Goal: Task Accomplishment & Management: Use online tool/utility

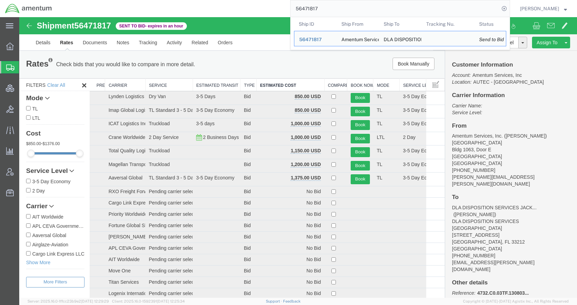
drag, startPoint x: 325, startPoint y: 9, endPoint x: 305, endPoint y: 10, distance: 20.6
click at [305, 10] on input "56471817" at bounding box center [395, 8] width 209 height 16
paste input "S588-25225-6926"
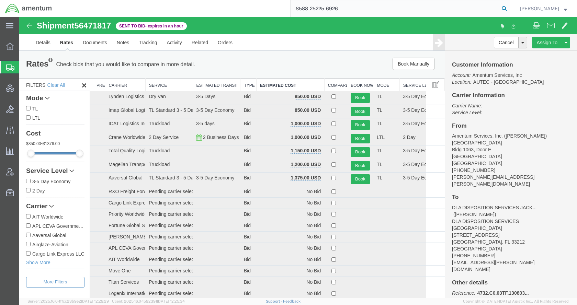
click at [509, 8] on icon at bounding box center [504, 9] width 10 height 10
type input "S588-25225-6926"
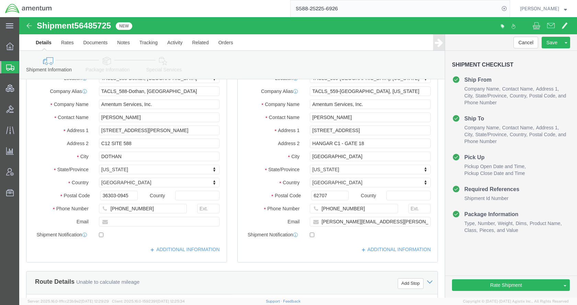
select select "42706"
select select "42697"
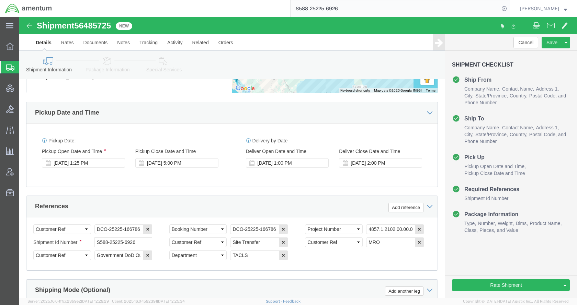
scroll to position [343, 0]
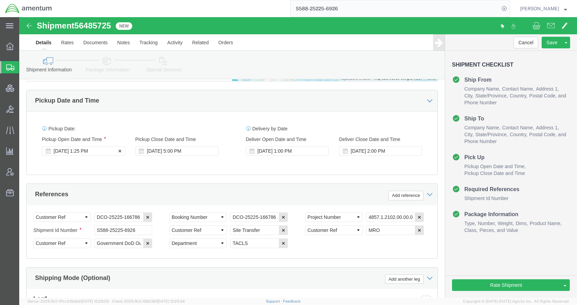
click div "[DATE] 1:25 PM"
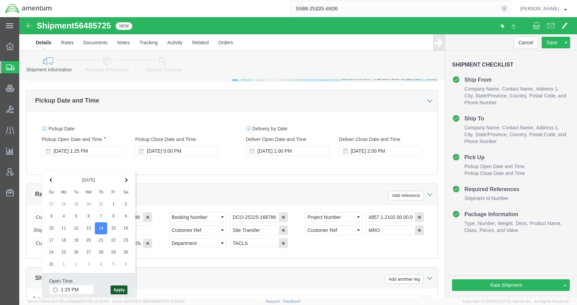
click button "Apply"
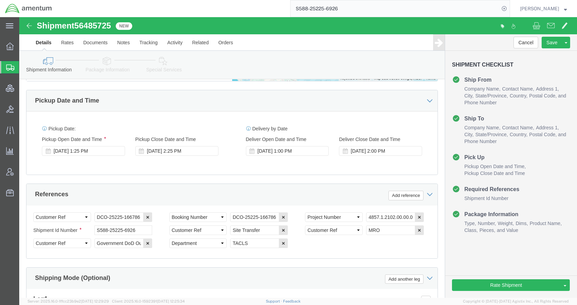
click icon
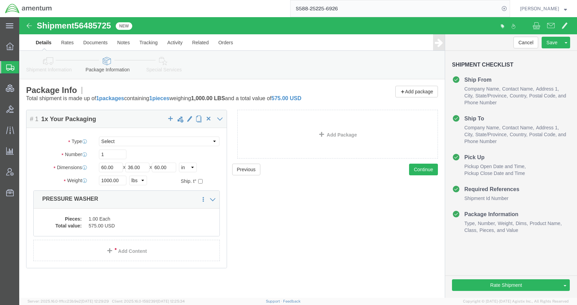
scroll to position [0, 0]
click icon
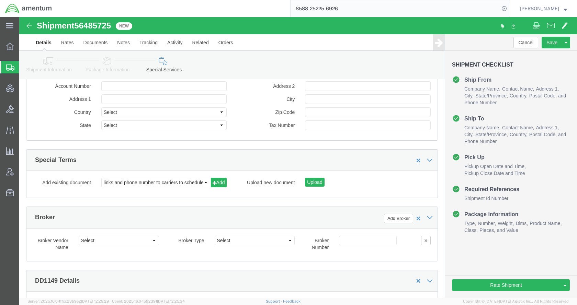
scroll to position [893, 0]
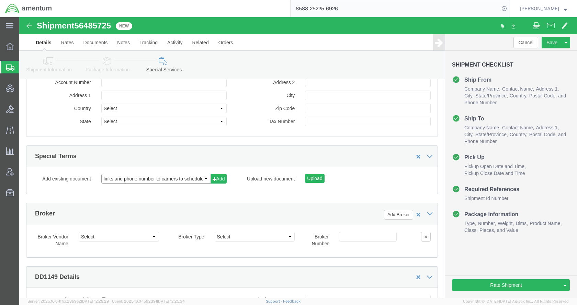
click select "links and phone number to carriers to schedule a pickup instructions for US imp…"
select select "109858247"
click select "links and phone number to carriers to schedule a pickup instructions for US imp…"
click button "Add"
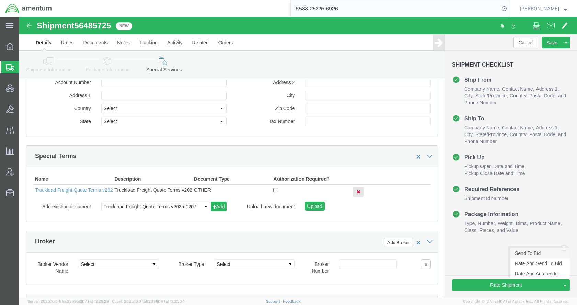
click link "Send To Bid"
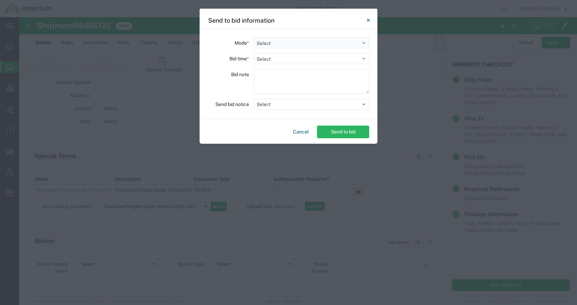
click at [264, 44] on select "Select Small Parcel Truckload Air Rail Less than Truckload Ocean Freight Multi-…" at bounding box center [311, 42] width 115 height 11
select select "TL"
click at [254, 37] on select "Select Small Parcel Truckload Air Rail Less than Truckload Ocean Freight Multi-…" at bounding box center [311, 42] width 115 height 11
click at [272, 60] on select "Select 30 Min (Rush) 1 Hour (Rush) 2 Hours (Rush) 4 Hours (Rush) 8 Hours (Rush)…" at bounding box center [311, 58] width 115 height 11
select select "24"
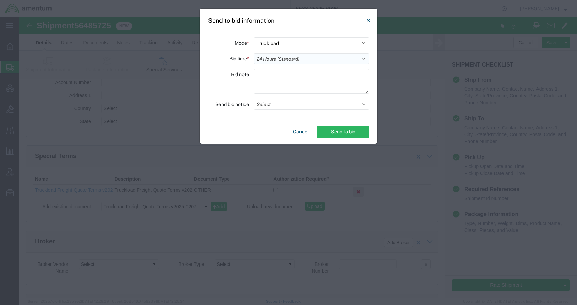
click at [254, 53] on select "Select 30 Min (Rush) 1 Hour (Rush) 2 Hours (Rush) 4 Hours (Rush) 8 Hours (Rush)…" at bounding box center [311, 58] width 115 height 11
click at [280, 106] on button "Select" at bounding box center [311, 104] width 115 height 11
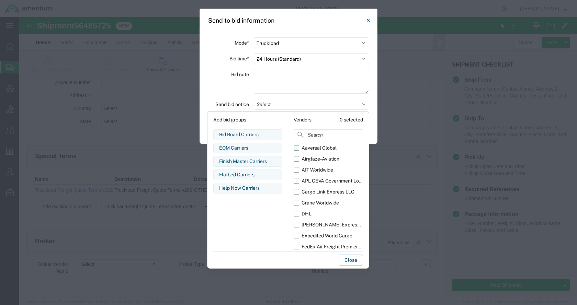
click at [310, 148] on div "Aaversal Global" at bounding box center [319, 148] width 35 height 7
click at [0, 0] on input "Aaversal Global" at bounding box center [0, 0] width 0 height 0
click at [313, 157] on div "Airglaze-Aviation" at bounding box center [321, 159] width 38 height 7
click at [0, 0] on input "Airglaze-Aviation" at bounding box center [0, 0] width 0 height 0
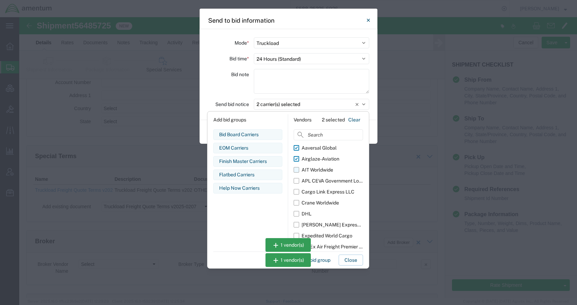
click at [313, 169] on div "AIT Worldwide" at bounding box center [318, 170] width 32 height 7
click at [0, 0] on input "AIT Worldwide" at bounding box center [0, 0] width 0 height 0
click at [313, 179] on div "APL CEVA Government Logistics" at bounding box center [332, 181] width 61 height 7
click at [0, 0] on input "APL CEVA Government Logistics" at bounding box center [0, 0] width 0 height 0
click at [315, 190] on div "Cargo Link Express LLC" at bounding box center [328, 192] width 53 height 7
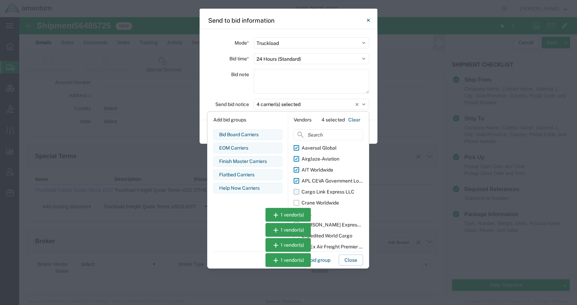
click at [0, 0] on input "Cargo Link Express LLC" at bounding box center [0, 0] width 0 height 0
click at [319, 201] on div "Crane Worldwide" at bounding box center [320, 203] width 37 height 7
click at [0, 0] on input "Crane Worldwide" at bounding box center [0, 0] width 0 height 0
click at [328, 233] on div "Expedited World Cargo" at bounding box center [327, 236] width 51 height 7
click at [0, 0] on input "Expedited World Cargo" at bounding box center [0, 0] width 0 height 0
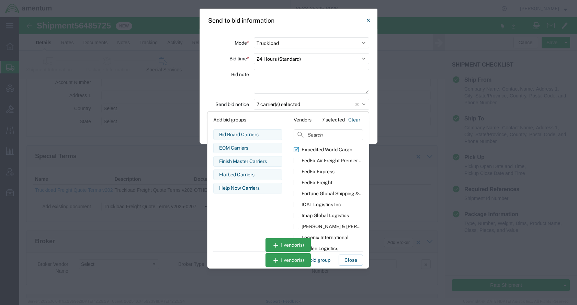
scroll to position [103, 0]
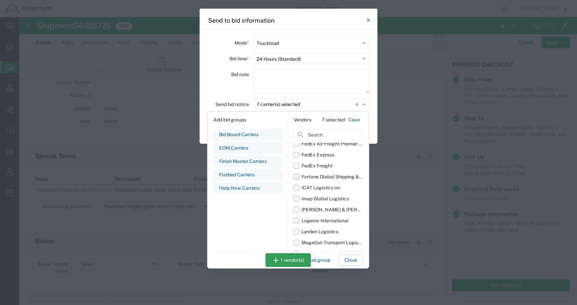
click at [328, 179] on div "Fortune Global Shipping & Logistics Limited" at bounding box center [332, 176] width 61 height 7
click at [0, 0] on input "Fortune Global Shipping & Logistics Limited" at bounding box center [0, 0] width 0 height 0
click at [327, 189] on div "ICAT Logistics Inc" at bounding box center [322, 187] width 40 height 7
click at [0, 0] on input "ICAT Logistics Inc" at bounding box center [0, 0] width 0 height 0
click at [326, 198] on div "Imap Global Logistics" at bounding box center [325, 198] width 47 height 7
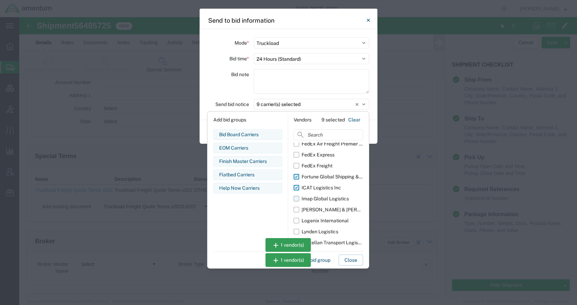
click at [0, 0] on input "Imap Global Logistics" at bounding box center [0, 0] width 0 height 0
click at [325, 207] on div "[PERSON_NAME] & [PERSON_NAME]" at bounding box center [332, 209] width 61 height 7
click at [0, 0] on input "[PERSON_NAME] & [PERSON_NAME]" at bounding box center [0, 0] width 0 height 0
click at [326, 219] on div "Logenix International" at bounding box center [325, 220] width 47 height 7
click at [0, 0] on input "Logenix International" at bounding box center [0, 0] width 0 height 0
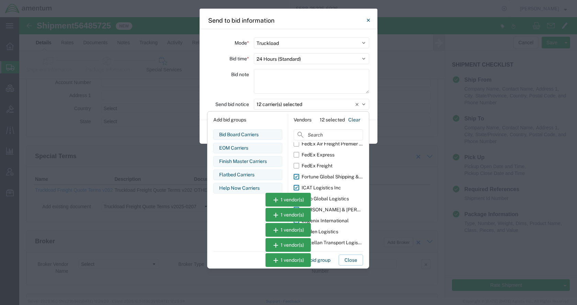
drag, startPoint x: 326, startPoint y: 233, endPoint x: 327, endPoint y: 242, distance: 9.3
click at [326, 234] on div "Lynden Logistics" at bounding box center [320, 231] width 37 height 7
click at [0, 0] on input "Lynden Logistics" at bounding box center [0, 0] width 0 height 0
click at [327, 242] on div "Magellan Transport Logistics" at bounding box center [332, 242] width 61 height 7
click at [0, 0] on input "Magellan Transport Logistics" at bounding box center [0, 0] width 0 height 0
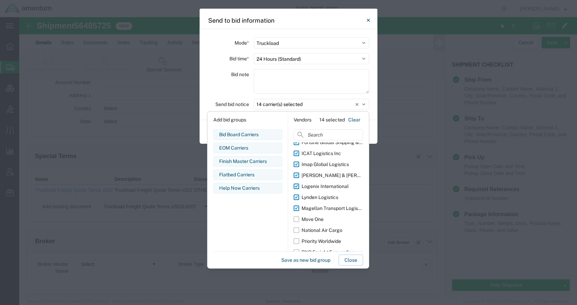
scroll to position [172, 0]
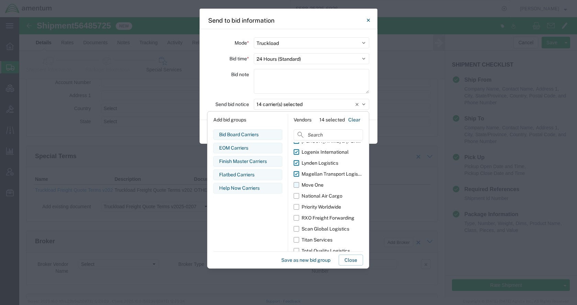
click at [318, 184] on div "Move One" at bounding box center [313, 185] width 22 height 7
click at [0, 0] on input "Move One" at bounding box center [0, 0] width 0 height 0
click at [317, 207] on div "Priority Worldwide" at bounding box center [322, 207] width 40 height 7
click at [0, 0] on input "Priority Worldwide" at bounding box center [0, 0] width 0 height 0
click at [317, 217] on div "RXO Freight Forwarding" at bounding box center [328, 218] width 53 height 7
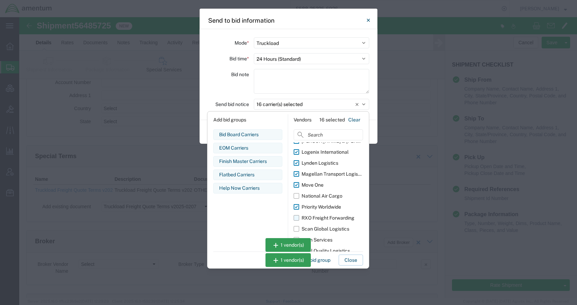
click at [0, 0] on input "RXO Freight Forwarding" at bounding box center [0, 0] width 0 height 0
click at [317, 227] on div "Scan Global Logistics" at bounding box center [326, 229] width 48 height 7
click at [0, 0] on input "Scan Global Logistics" at bounding box center [0, 0] width 0 height 0
drag, startPoint x: 319, startPoint y: 235, endPoint x: 320, endPoint y: 241, distance: 5.7
click at [319, 238] on label "Titan Services" at bounding box center [328, 240] width 69 height 11
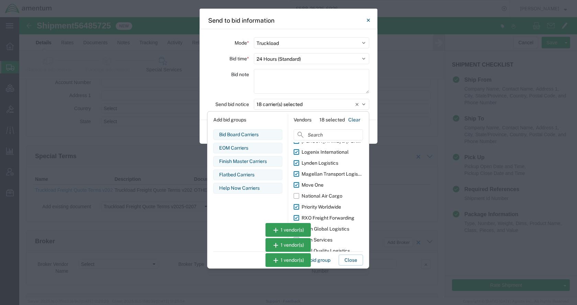
click at [0, 0] on input "Titan Services" at bounding box center [0, 0] width 0 height 0
click at [323, 246] on label "Total Quality Logistics" at bounding box center [328, 251] width 69 height 11
click at [0, 0] on input "Total Quality Logistics" at bounding box center [0, 0] width 0 height 0
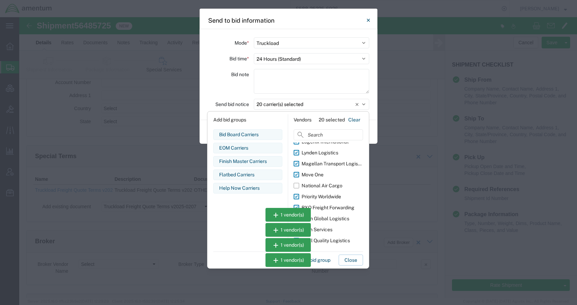
scroll to position [188, 0]
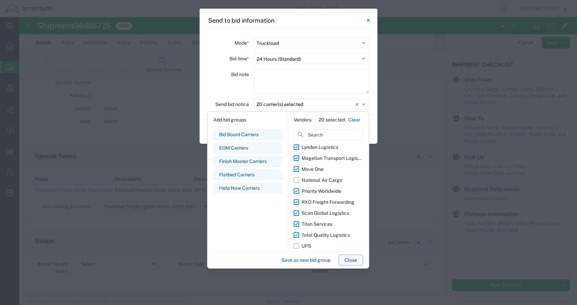
click at [347, 258] on button "Close" at bounding box center [351, 260] width 24 height 11
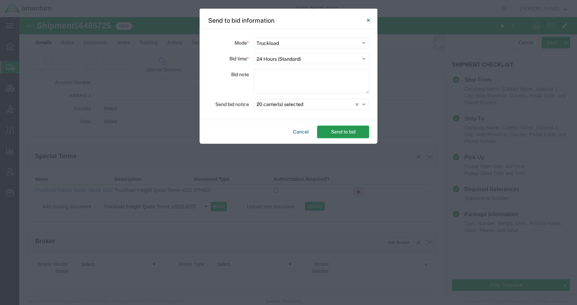
click at [353, 133] on button "Send to bid" at bounding box center [343, 132] width 52 height 13
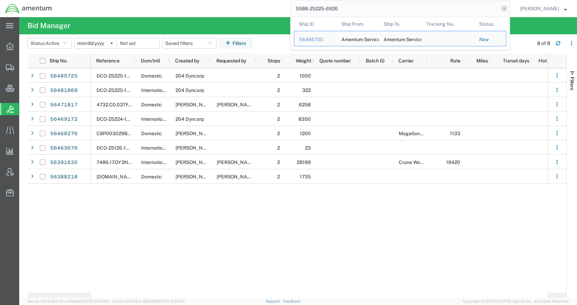
drag, startPoint x: 378, startPoint y: 13, endPoint x: 289, endPoint y: 11, distance: 89.3
click at [289, 11] on div "S588-25225-6926 Ship ID Ship From Ship To Tracking Nu. Status Ship ID 56485725 …" at bounding box center [283, 8] width 453 height 17
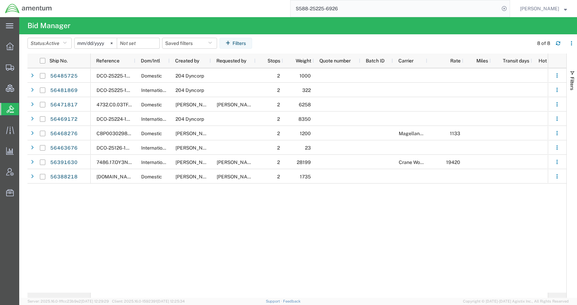
paste input "56471817"
click at [509, 8] on icon at bounding box center [504, 9] width 10 height 10
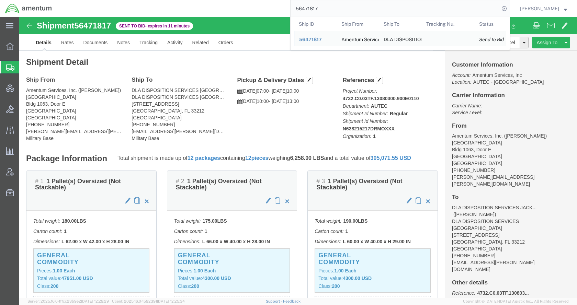
click div "Ship From Amentum Services, Inc. ([PERSON_NAME]) [GEOGRAPHIC_DATA] [GEOGRAPHIC_…"
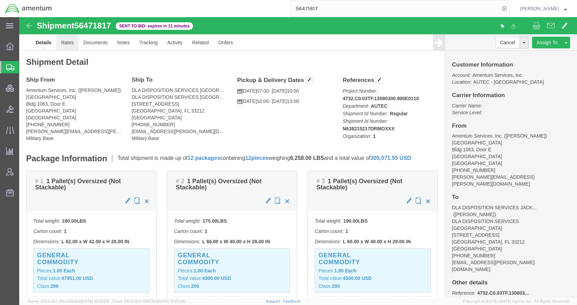
click link "Rates"
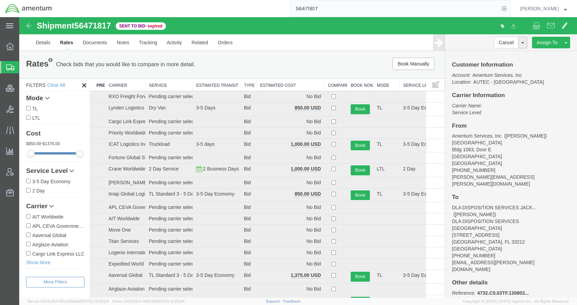
click at [278, 89] on th "Estimated Cost" at bounding box center [291, 85] width 68 height 13
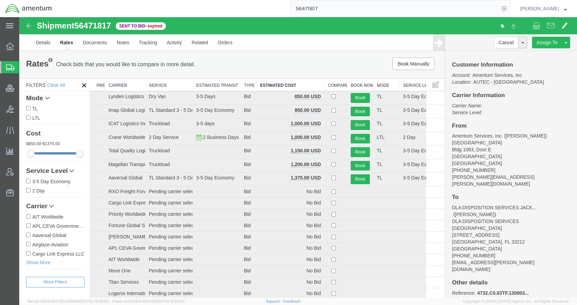
drag, startPoint x: 395, startPoint y: 45, endPoint x: 351, endPoint y: 90, distance: 63.4
click at [395, 45] on ul "Details Rates Documents Notes Tracking Activity Related Orders" at bounding box center [298, 42] width 534 height 16
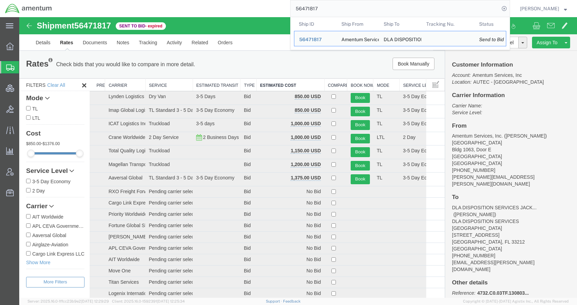
drag, startPoint x: 355, startPoint y: 3, endPoint x: 271, endPoint y: 9, distance: 84.7
click at [271, 9] on div "56471817 Ship ID Ship From Ship To Tracking Nu. Status Ship ID 56471817 Ship Fr…" at bounding box center [283, 8] width 453 height 17
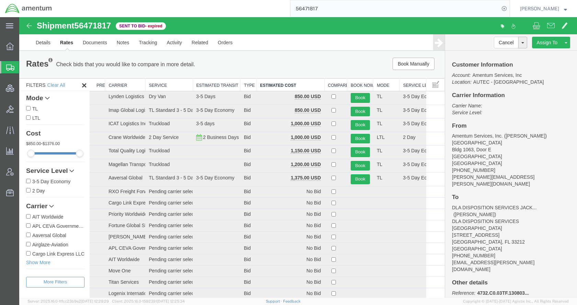
paste input "86160"
type input "56486160"
click at [509, 7] on icon at bounding box center [504, 9] width 10 height 10
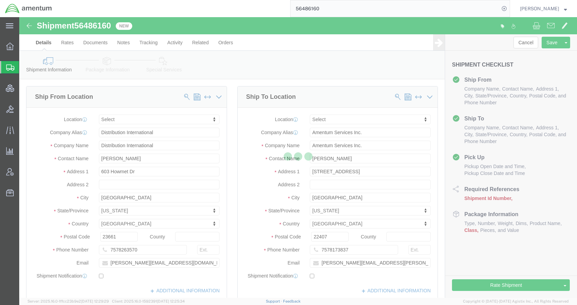
select select
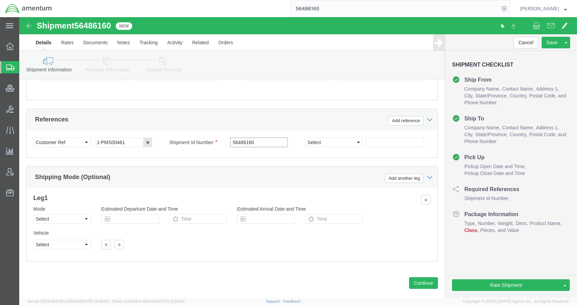
scroll to position [430, 0]
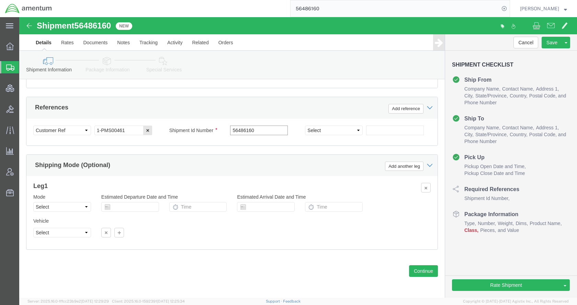
type input "56486160"
click icon
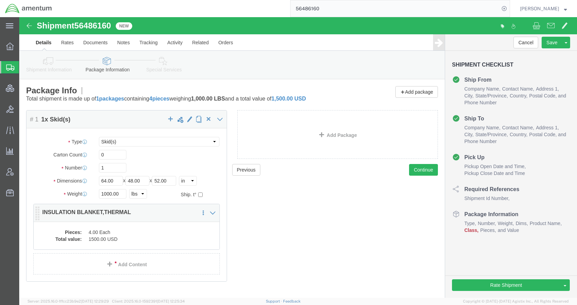
click dd "4.00 Each"
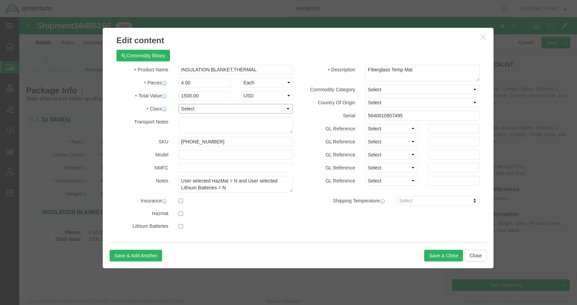
drag, startPoint x: 206, startPoint y: 109, endPoint x: 187, endPoint y: 92, distance: 26.0
click select "Select 50 55 60 65 70 85 92.5 100 125 175 250 300 400"
select select "92.5"
click select "Select 50 55 60 65 70 85 92.5 100 125 175 250 300 400"
click button "Close"
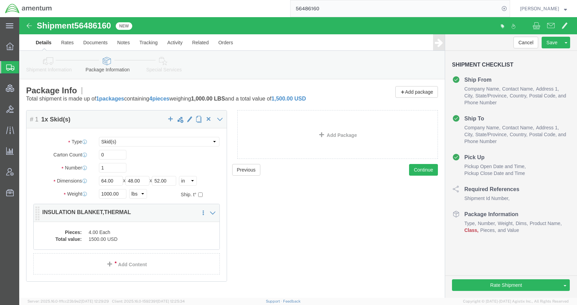
click dd "4.00 Each"
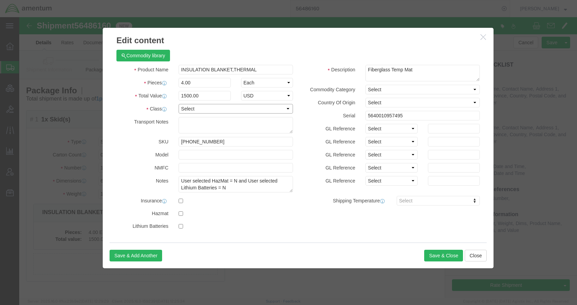
click select "Select 50 55 60 65 70 85 92.5 100 125 175 250 300 400"
select select "92.5"
click select "Select 50 55 60 65 70 85 92.5 100 125 175 250 300 400"
click button "Save & Close"
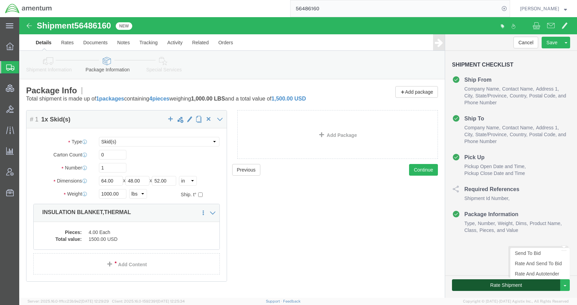
click button "Rate Shipment"
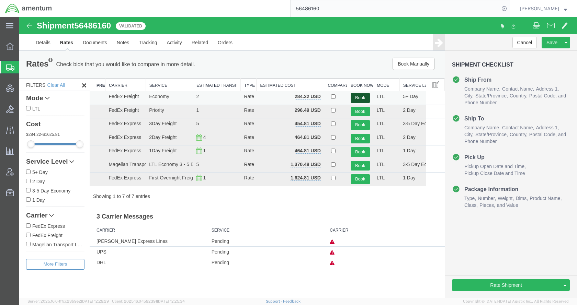
click at [361, 94] on button "Book" at bounding box center [360, 98] width 19 height 10
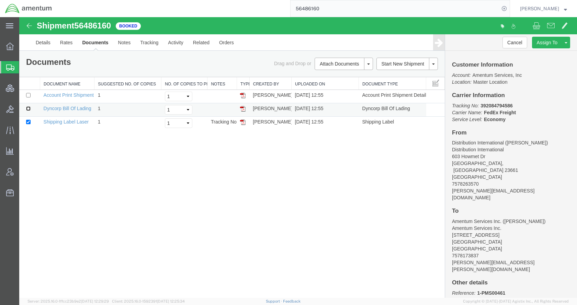
click at [29, 109] on input "checkbox" at bounding box center [28, 108] width 4 height 4
checkbox input "true"
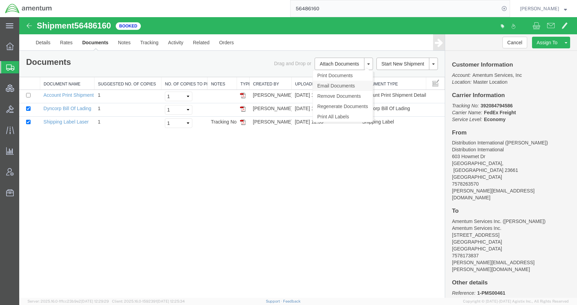
click at [327, 84] on link "Email Documents" at bounding box center [343, 86] width 60 height 10
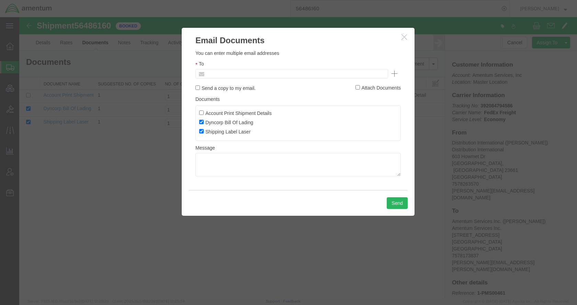
click at [265, 75] on input "text" at bounding box center [245, 73] width 80 height 9
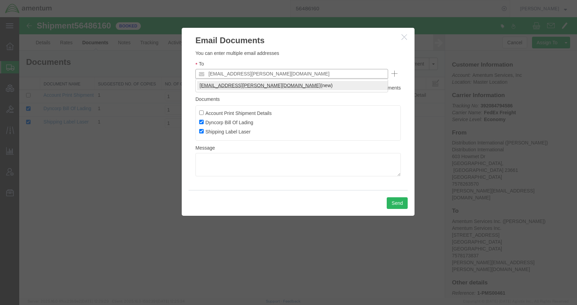
type input "[EMAIL_ADDRESS][PERSON_NAME][DOMAIN_NAME]"
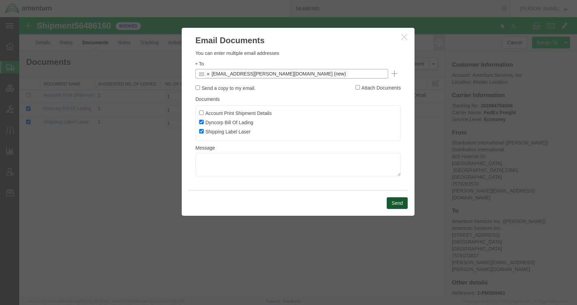
click at [396, 203] on button "Send" at bounding box center [397, 204] width 21 height 12
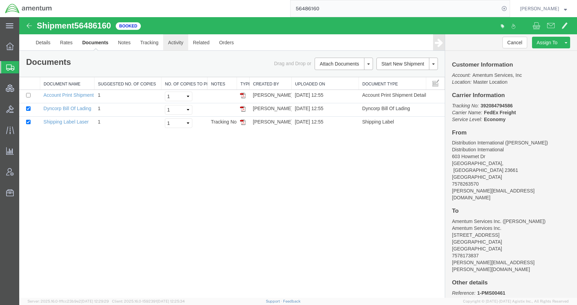
click at [175, 45] on link "Activity" at bounding box center [175, 42] width 25 height 16
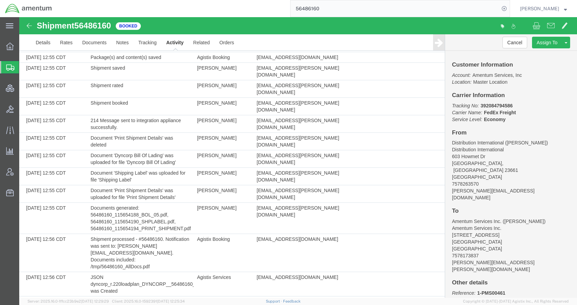
scroll to position [236, 0]
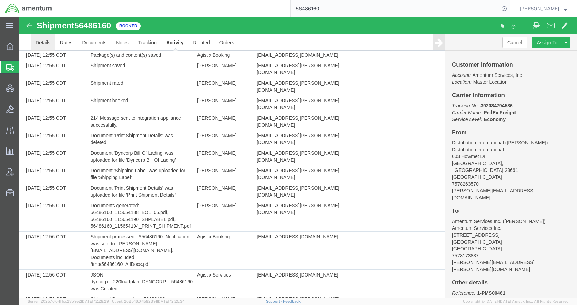
click at [48, 44] on link "Details" at bounding box center [43, 42] width 24 height 16
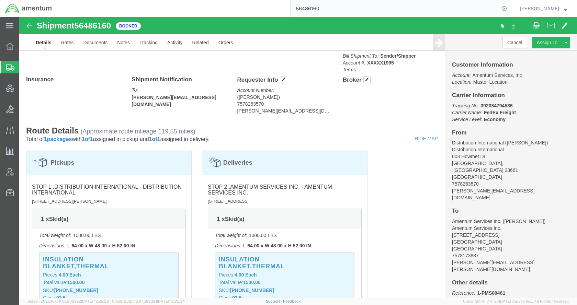
scroll to position [364, 0]
drag, startPoint x: 288, startPoint y: 95, endPoint x: 214, endPoint y: 97, distance: 73.9
click div "Requester Info Account Number: ([PERSON_NAME]) [FINANCIAL_ID] [PERSON_NAME][EMA…"
copy address "[PERSON_NAME][EMAIL_ADDRESS][DOMAIN_NAME]"
